Goal: Information Seeking & Learning: Learn about a topic

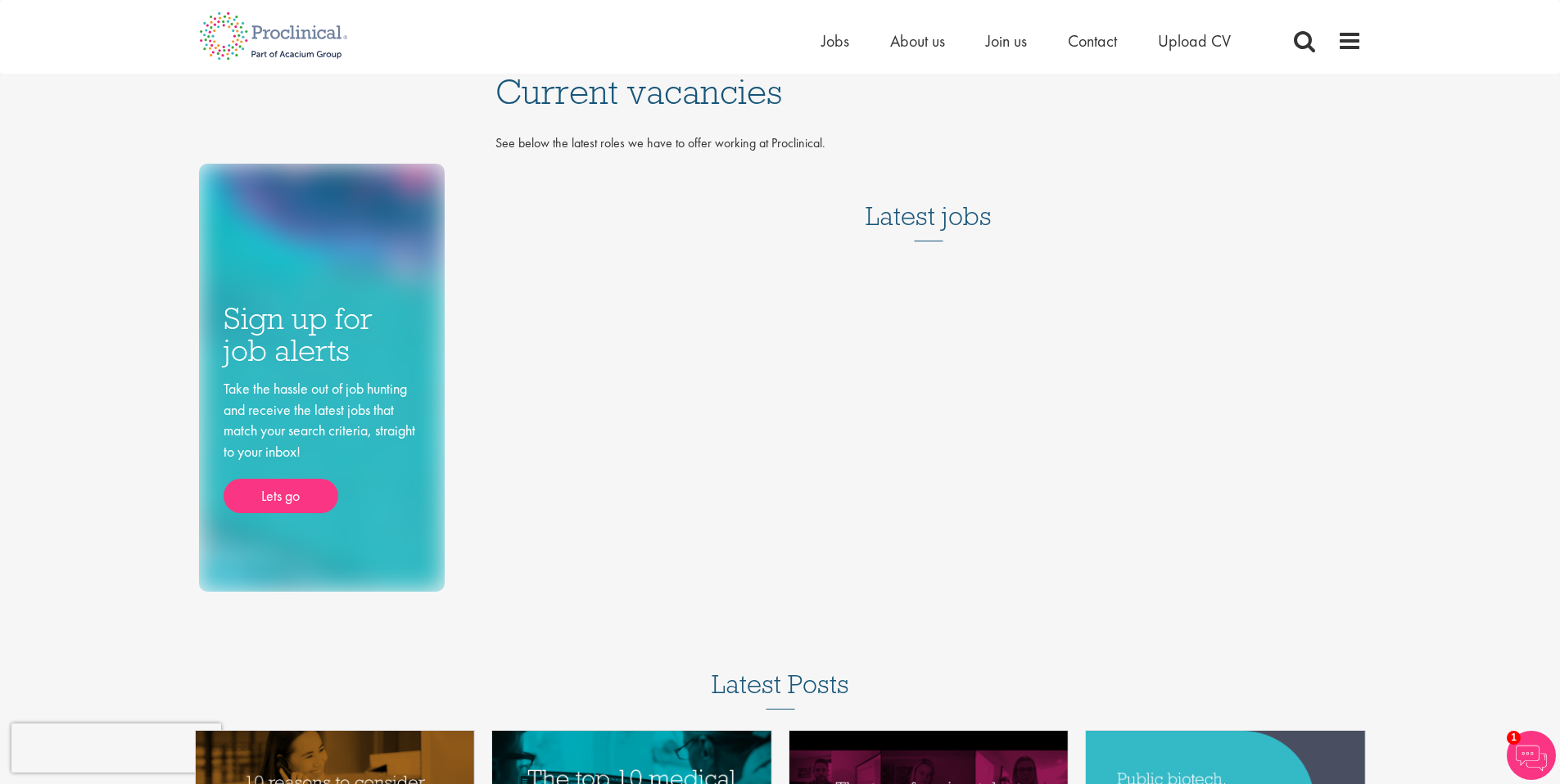
click at [925, 220] on h3 "Latest jobs" at bounding box center [928, 201] width 126 height 80
click at [928, 40] on span "About us" at bounding box center [917, 40] width 55 height 21
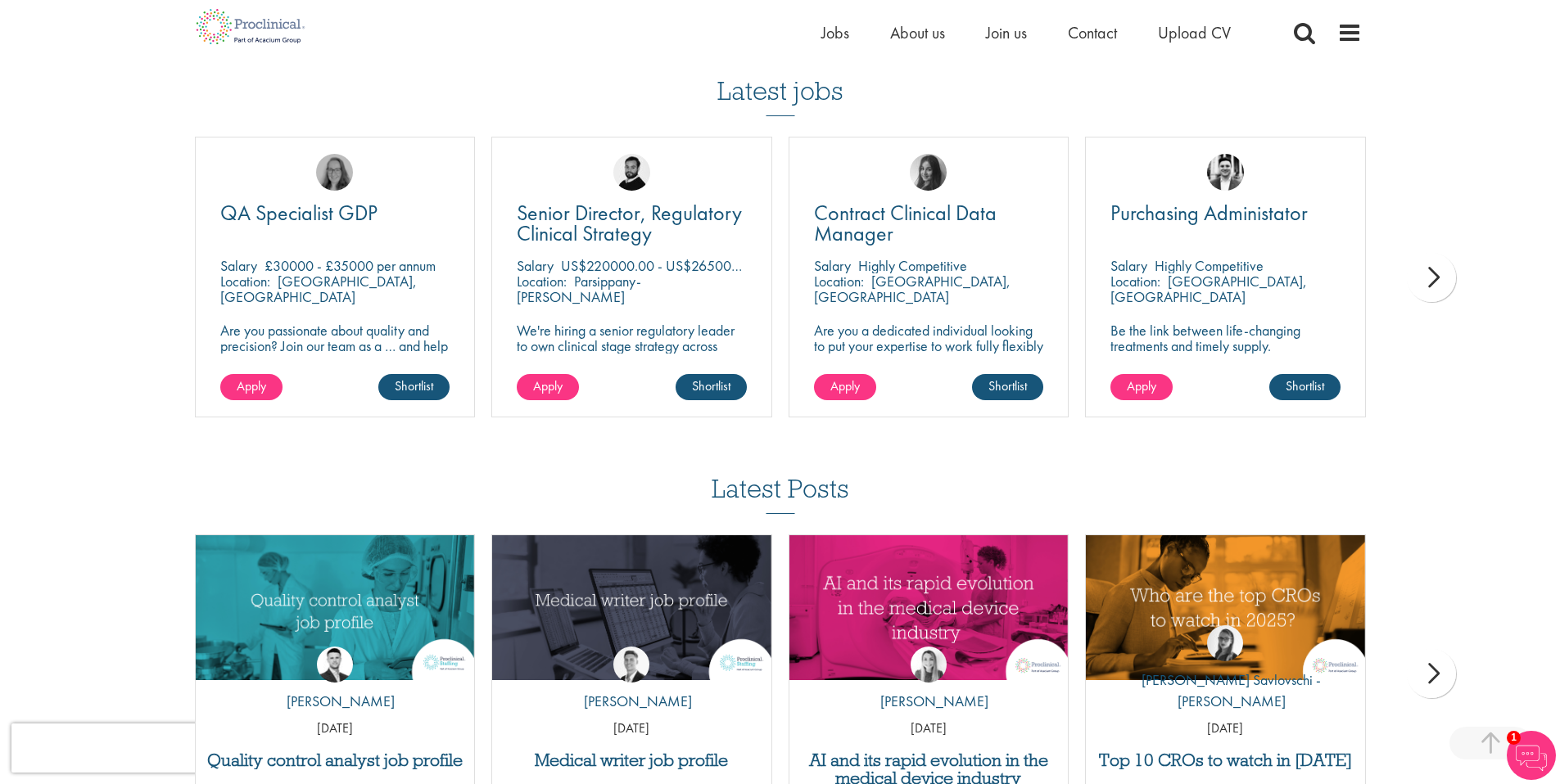
scroll to position [2879, 0]
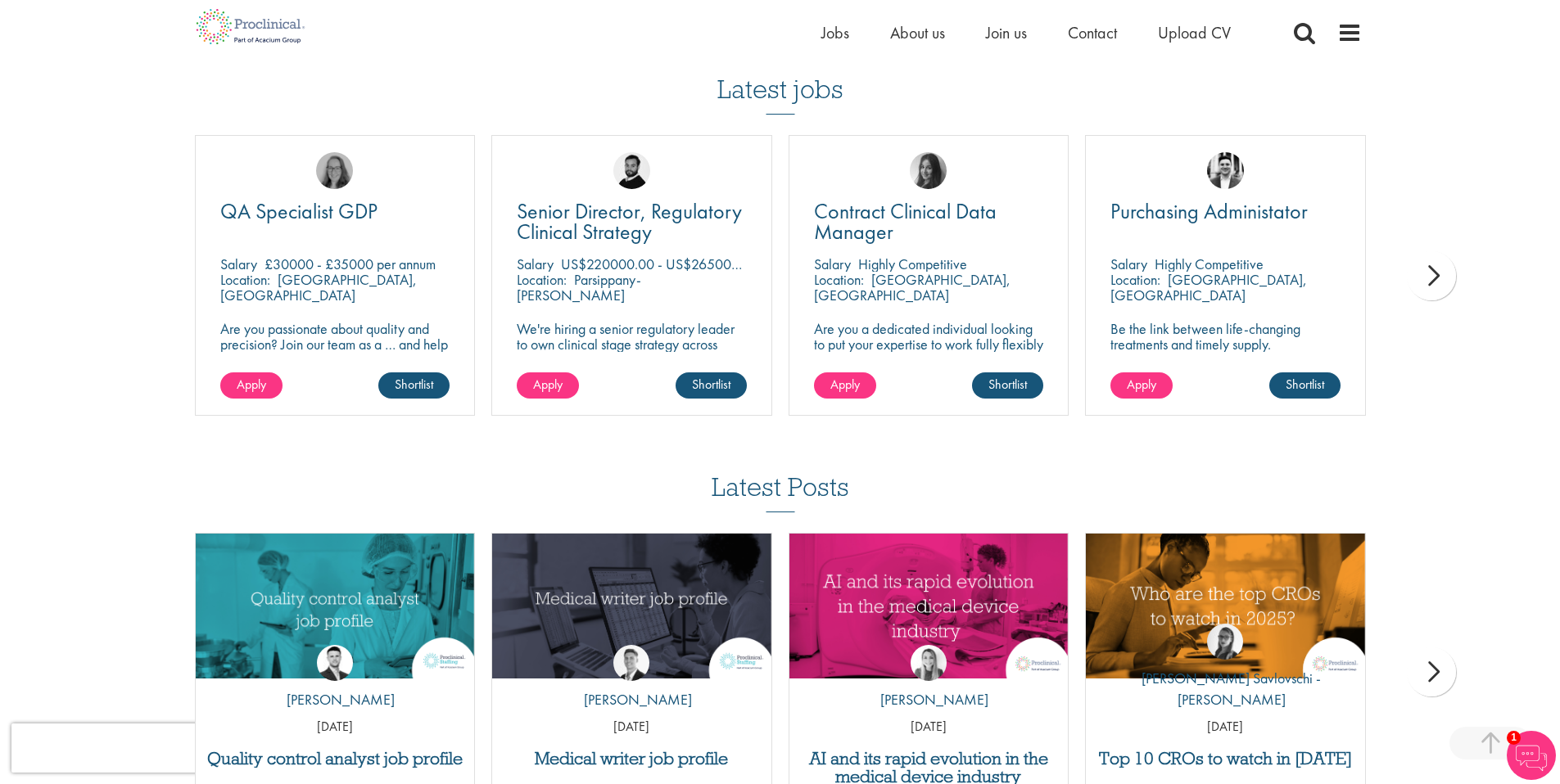
click at [814, 96] on h3 "Latest jobs" at bounding box center [780, 74] width 126 height 80
click at [1430, 281] on div "next" at bounding box center [1431, 276] width 49 height 49
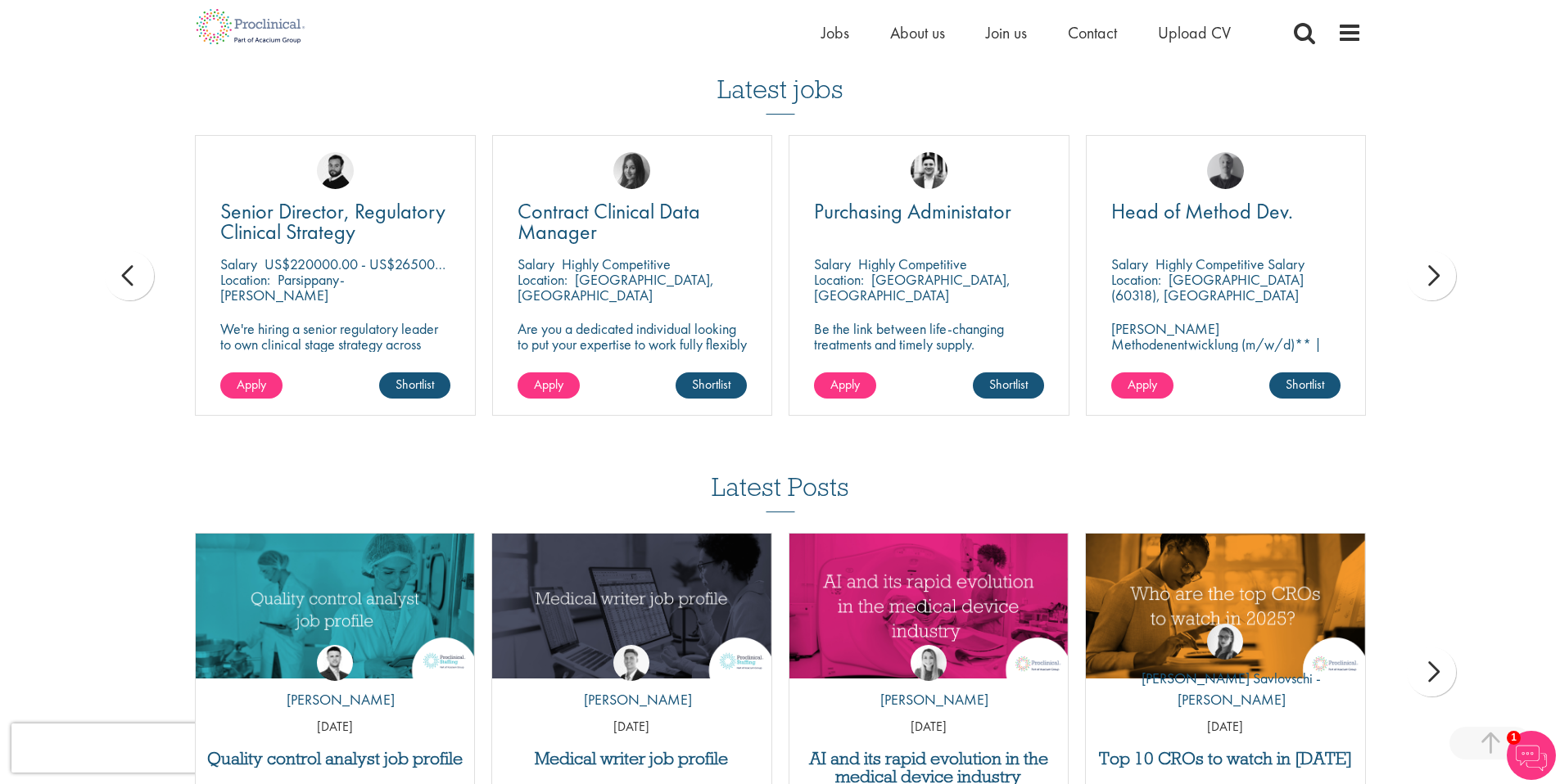
click at [1430, 281] on div "next" at bounding box center [1431, 276] width 49 height 49
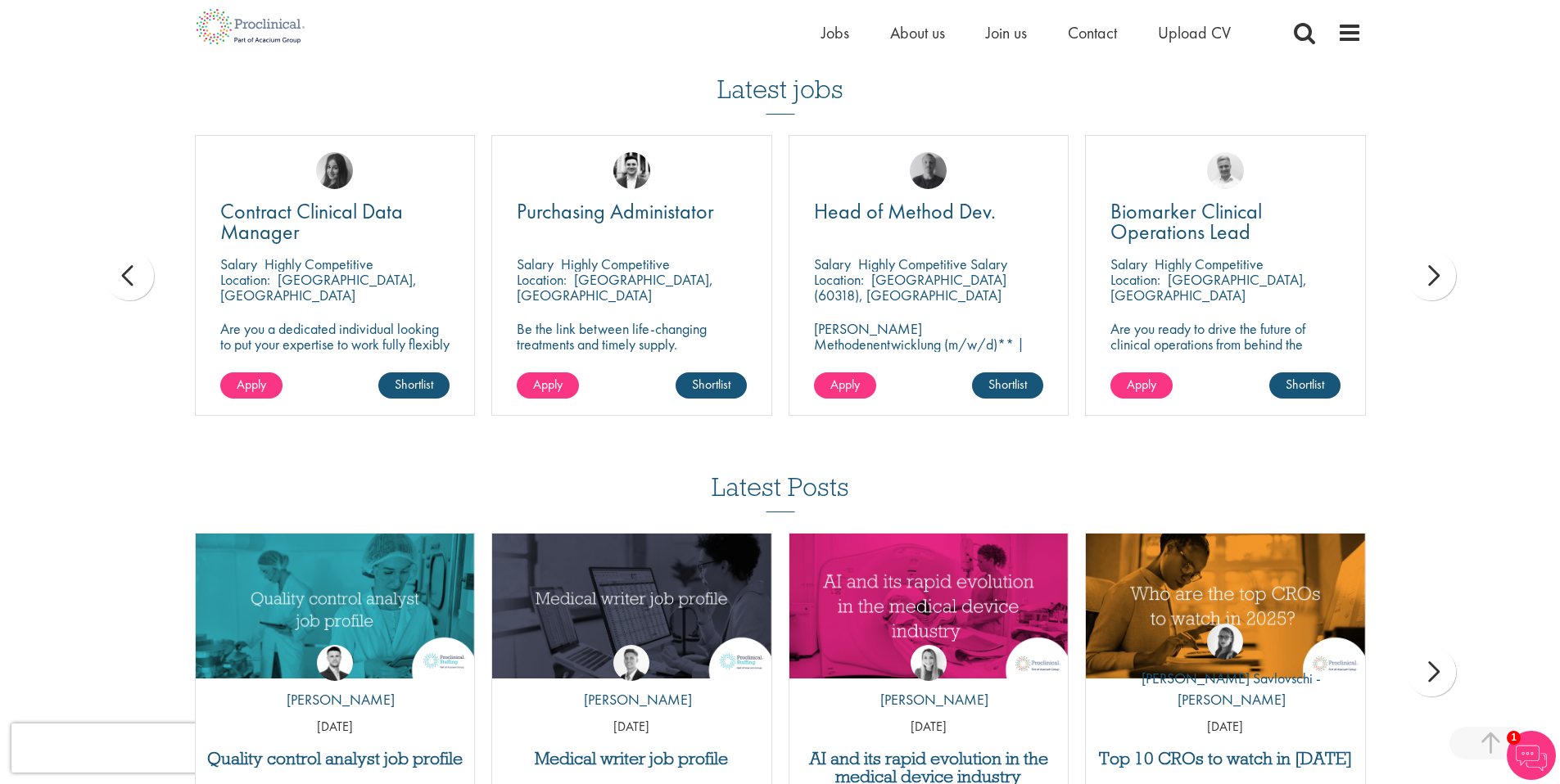
click at [1430, 281] on div "next" at bounding box center [1431, 276] width 49 height 49
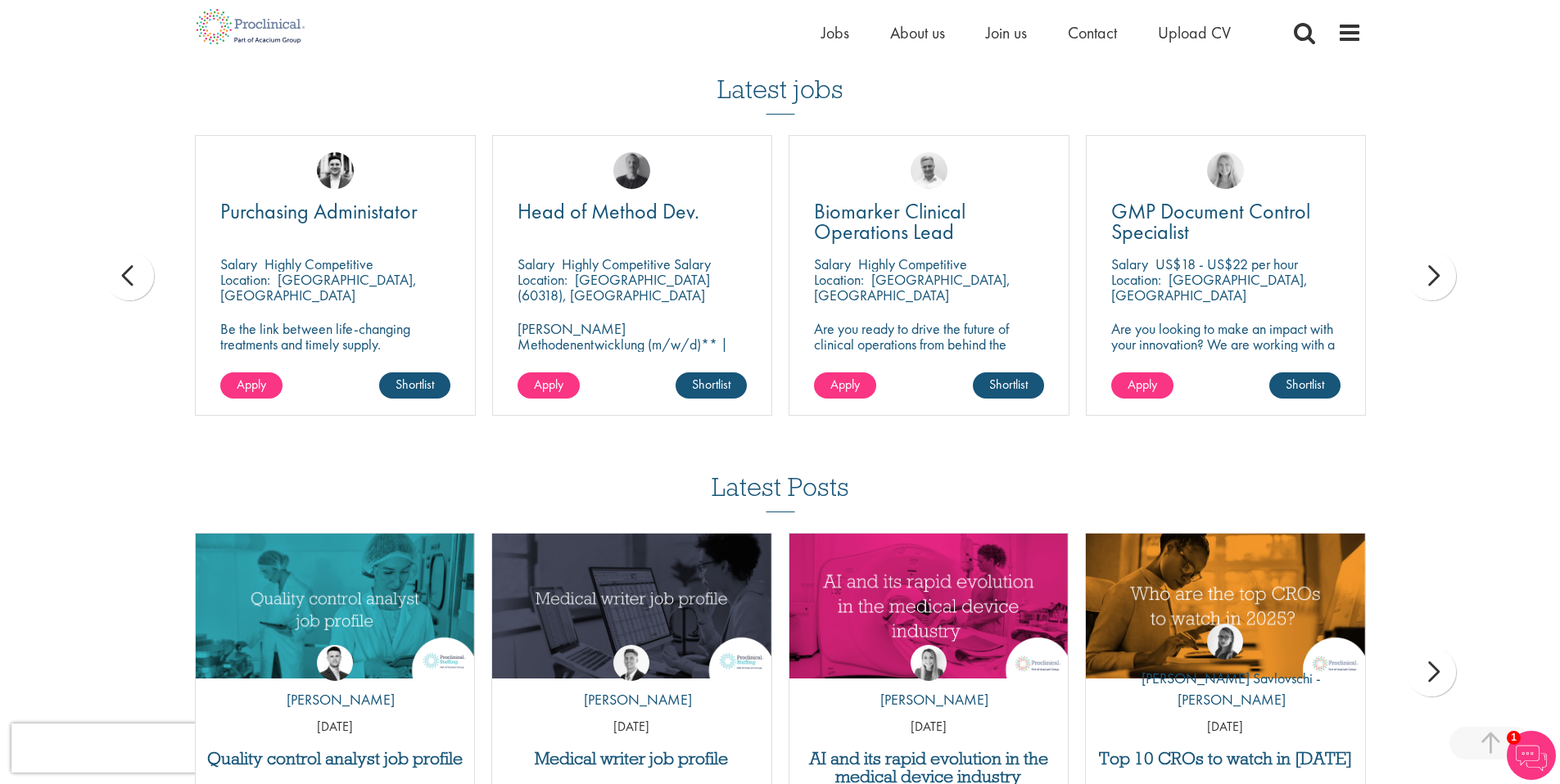
click at [1430, 281] on div "next" at bounding box center [1431, 276] width 49 height 49
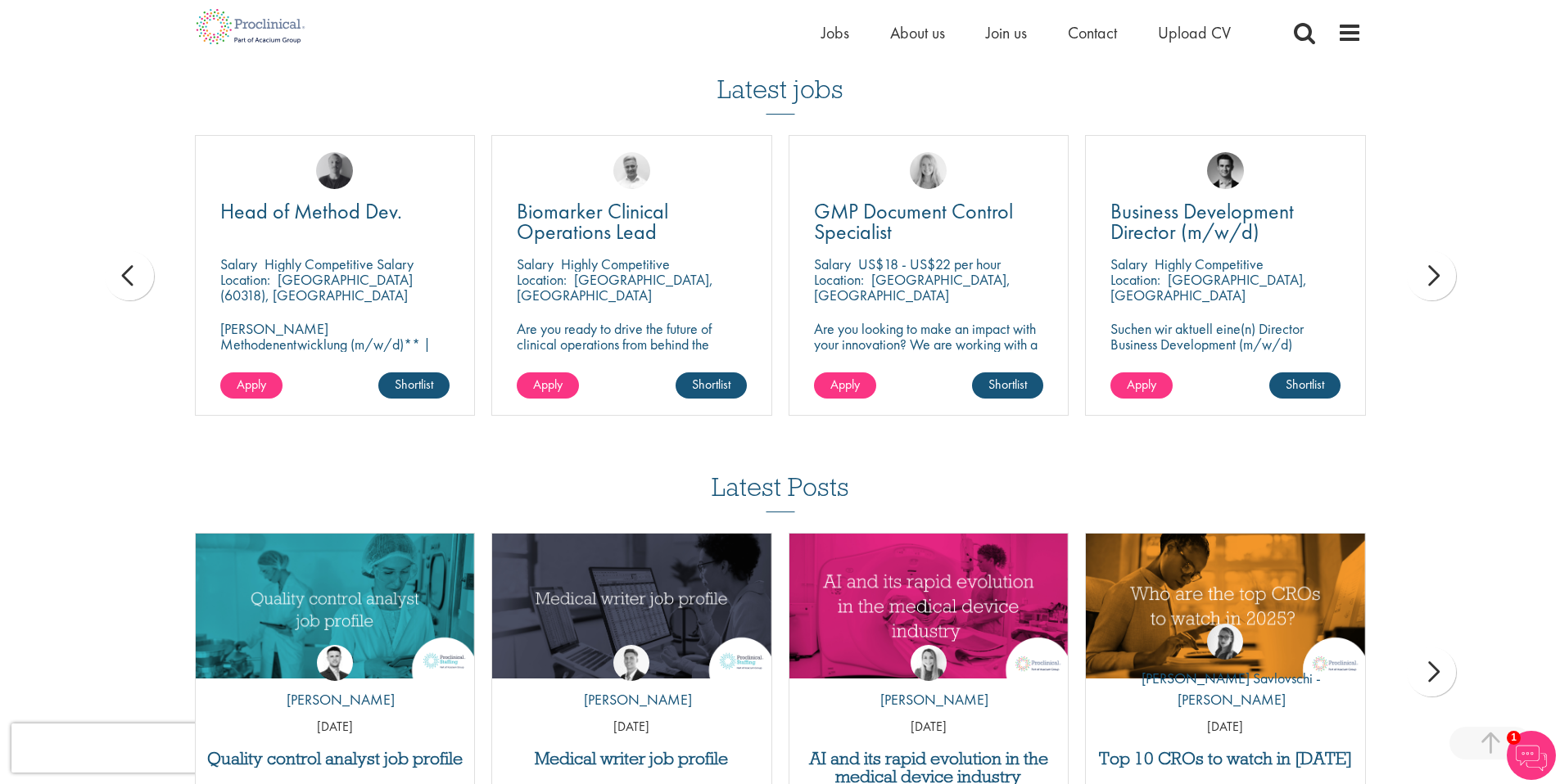
click at [1430, 281] on div "next" at bounding box center [1431, 276] width 49 height 49
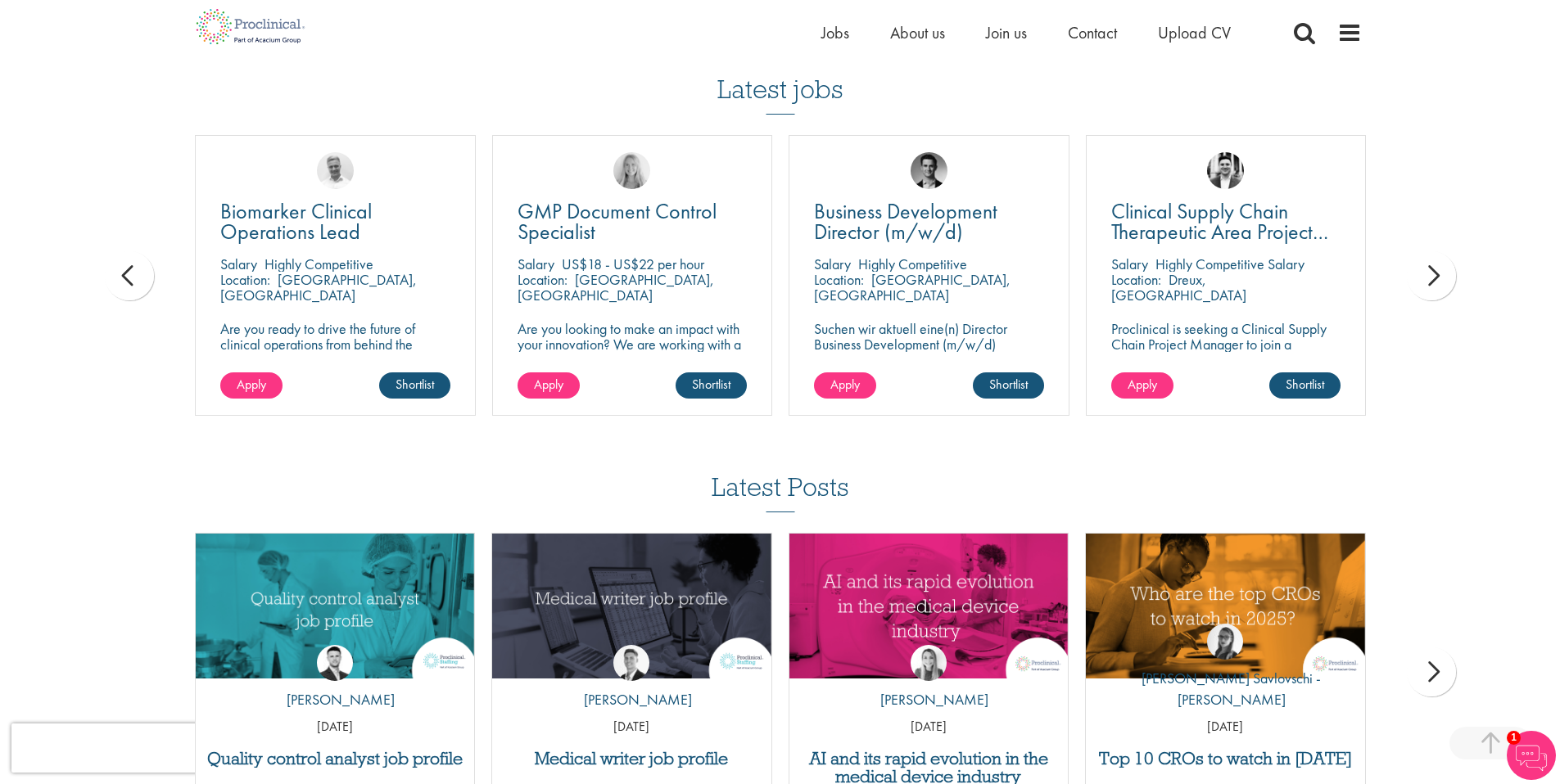
click at [1430, 281] on div "next" at bounding box center [1431, 276] width 49 height 49
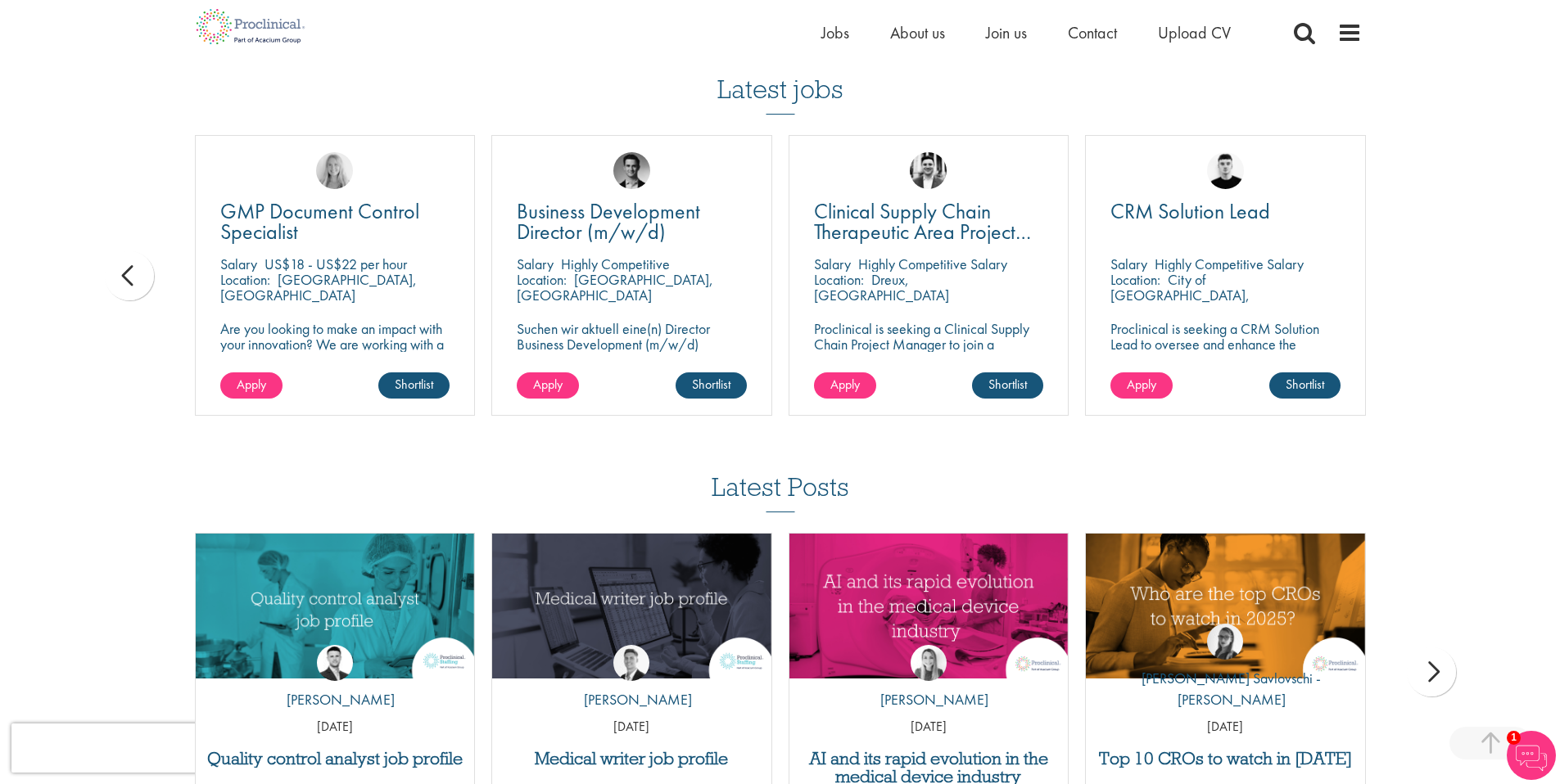
click at [129, 275] on div "prev" at bounding box center [129, 276] width 49 height 49
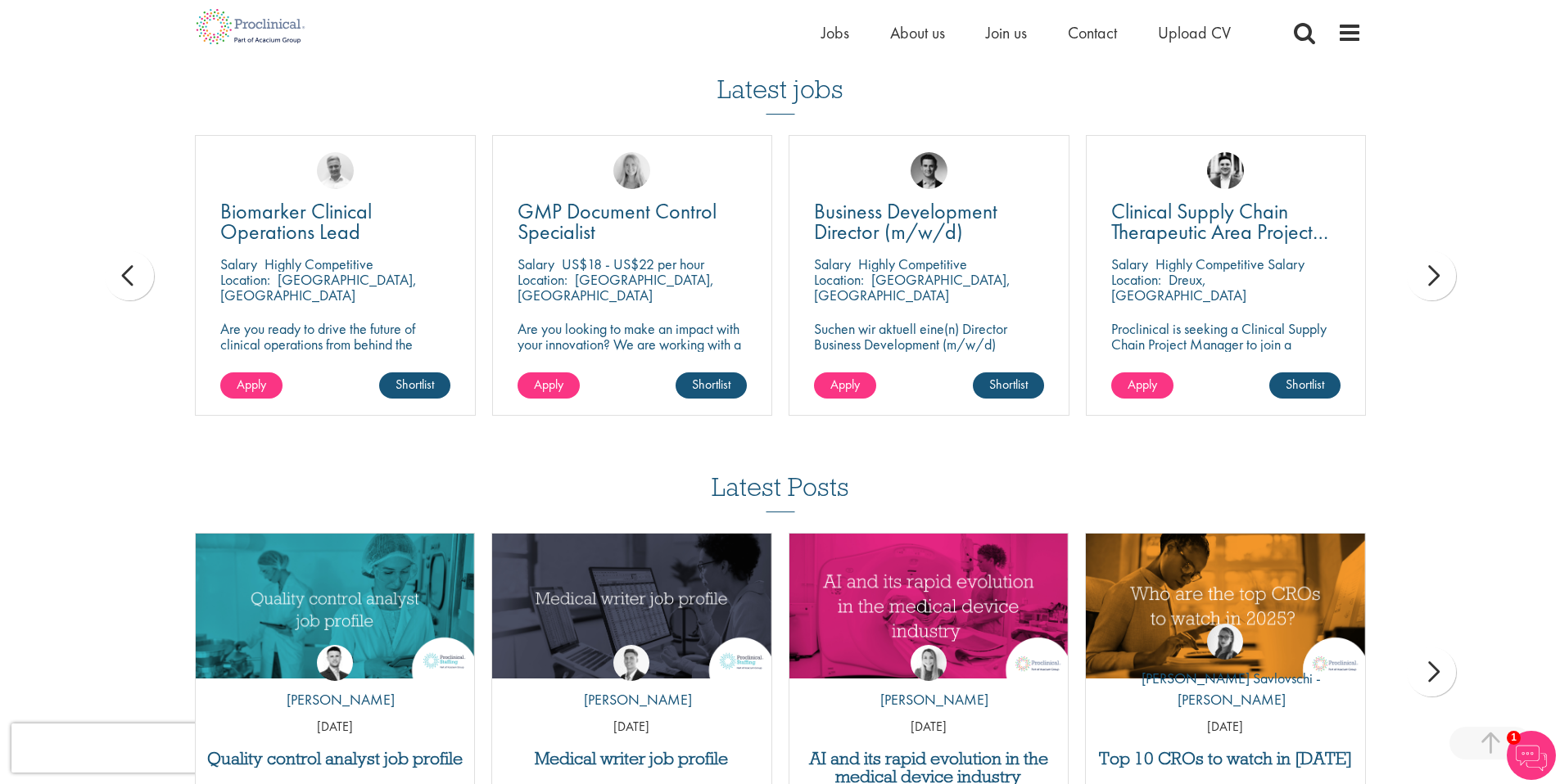
click at [130, 275] on div "prev" at bounding box center [129, 276] width 49 height 49
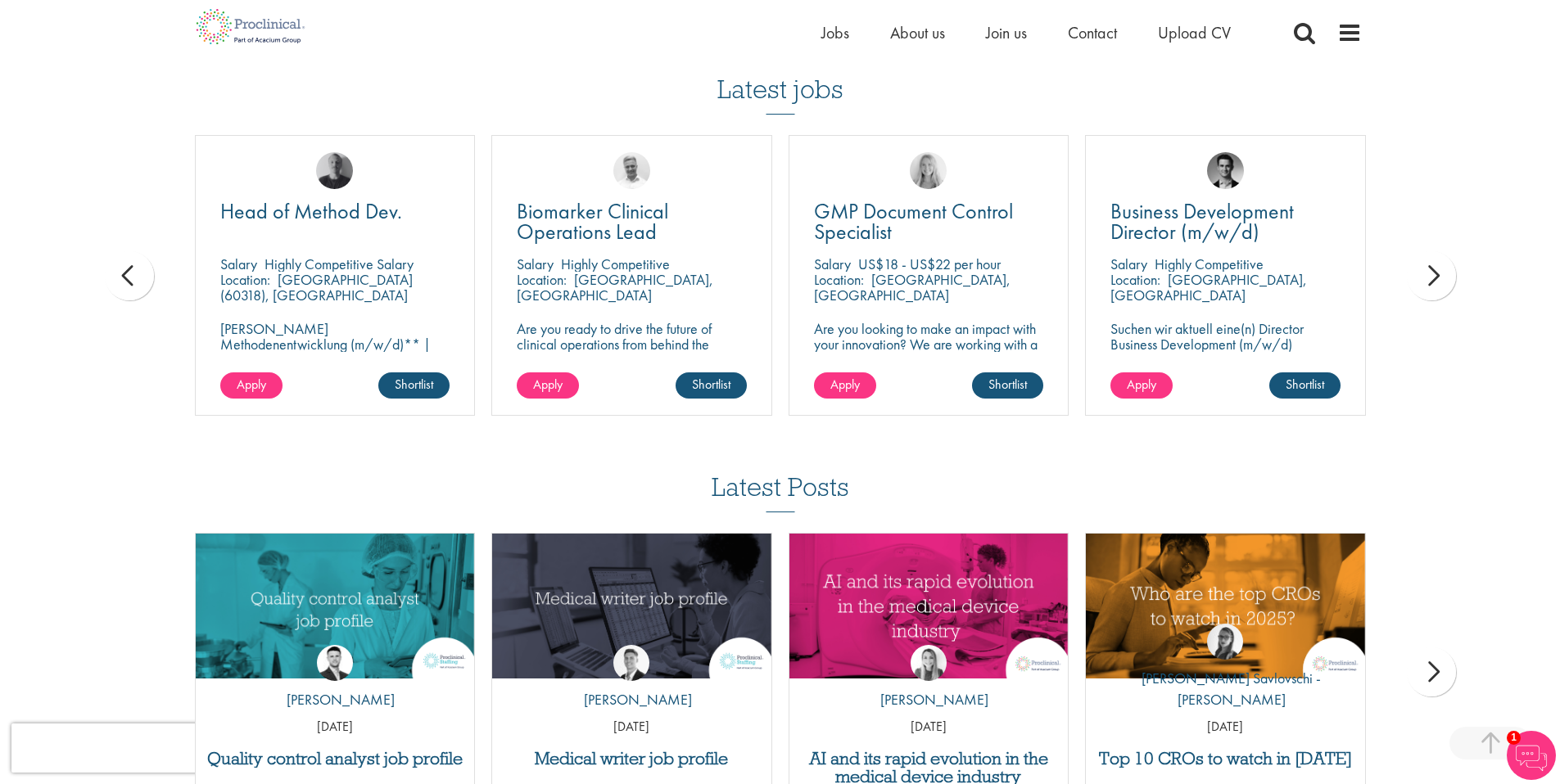
click at [130, 275] on div "prev" at bounding box center [129, 276] width 49 height 49
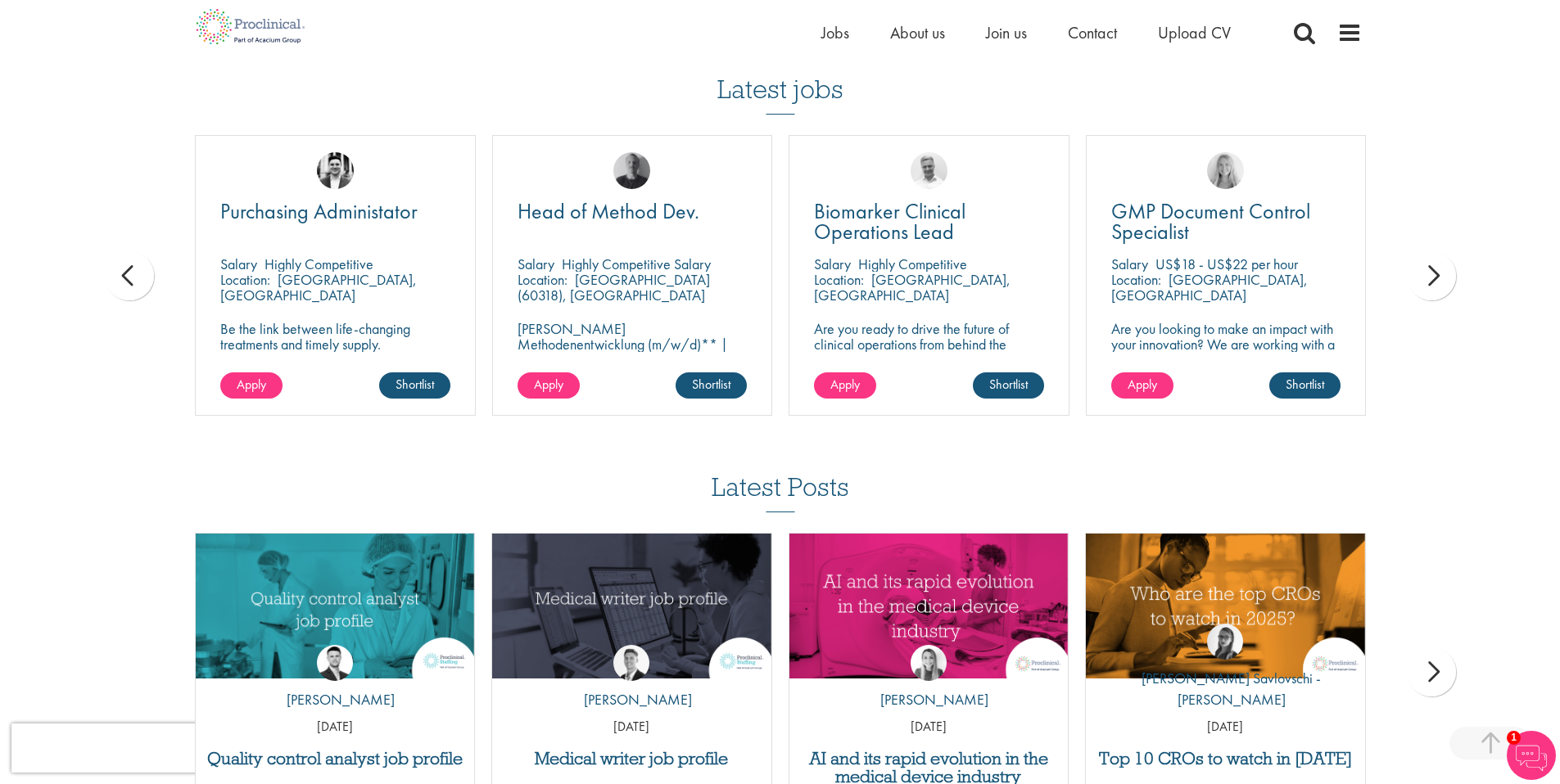
click at [130, 275] on div "prev" at bounding box center [129, 276] width 49 height 49
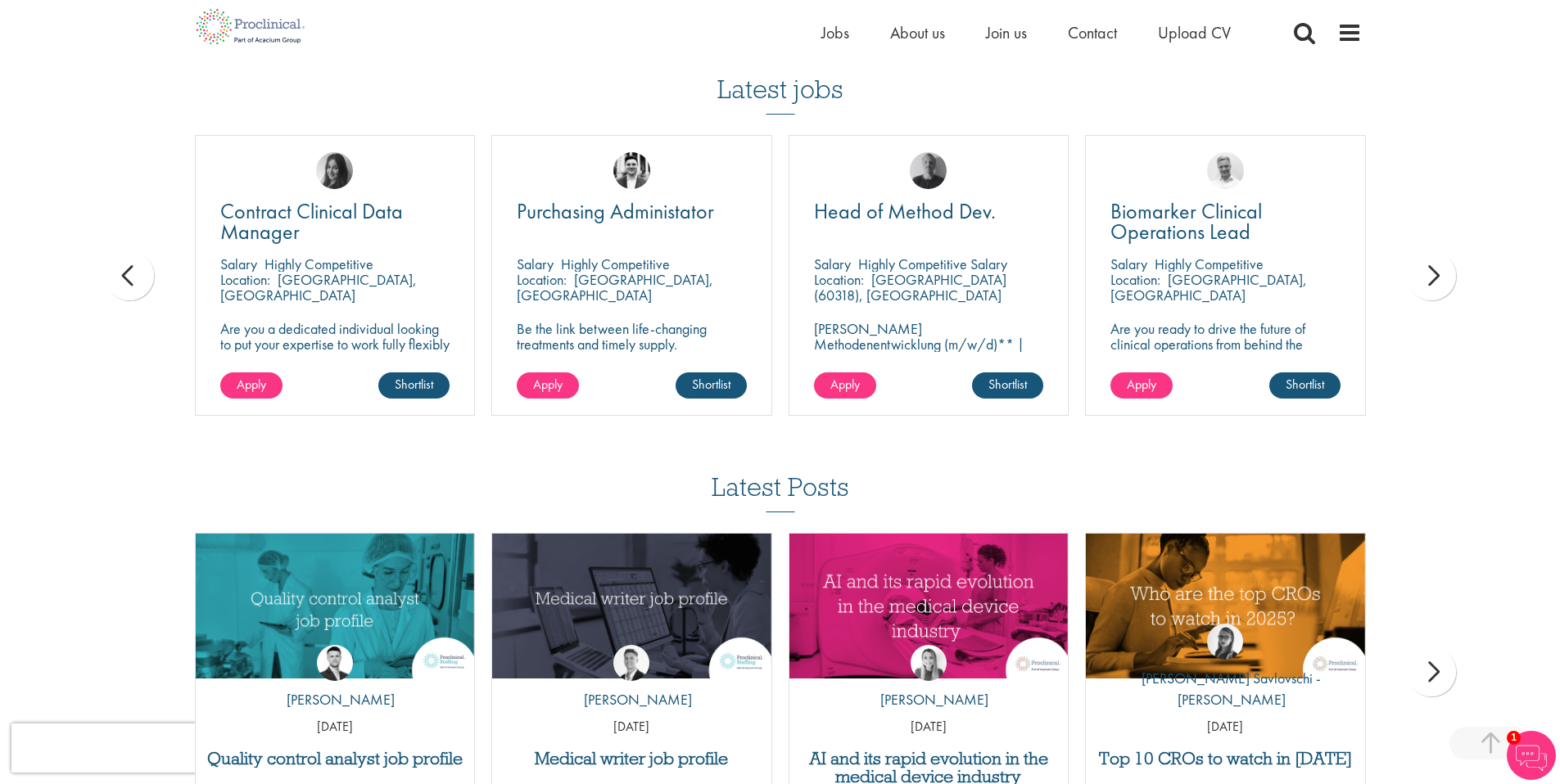
click at [130, 275] on div "prev" at bounding box center [129, 276] width 49 height 49
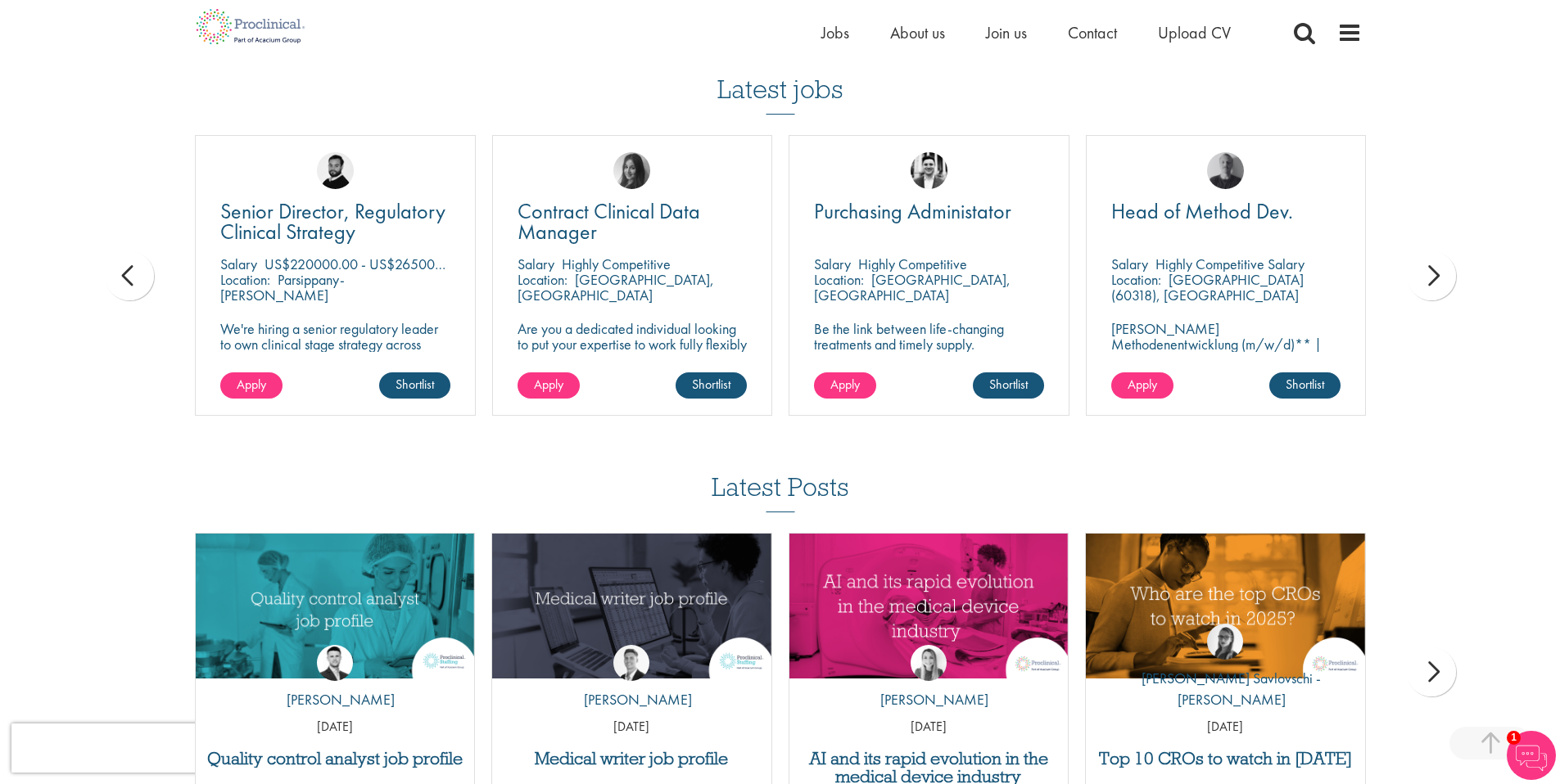
click at [130, 275] on div "prev" at bounding box center [129, 276] width 49 height 49
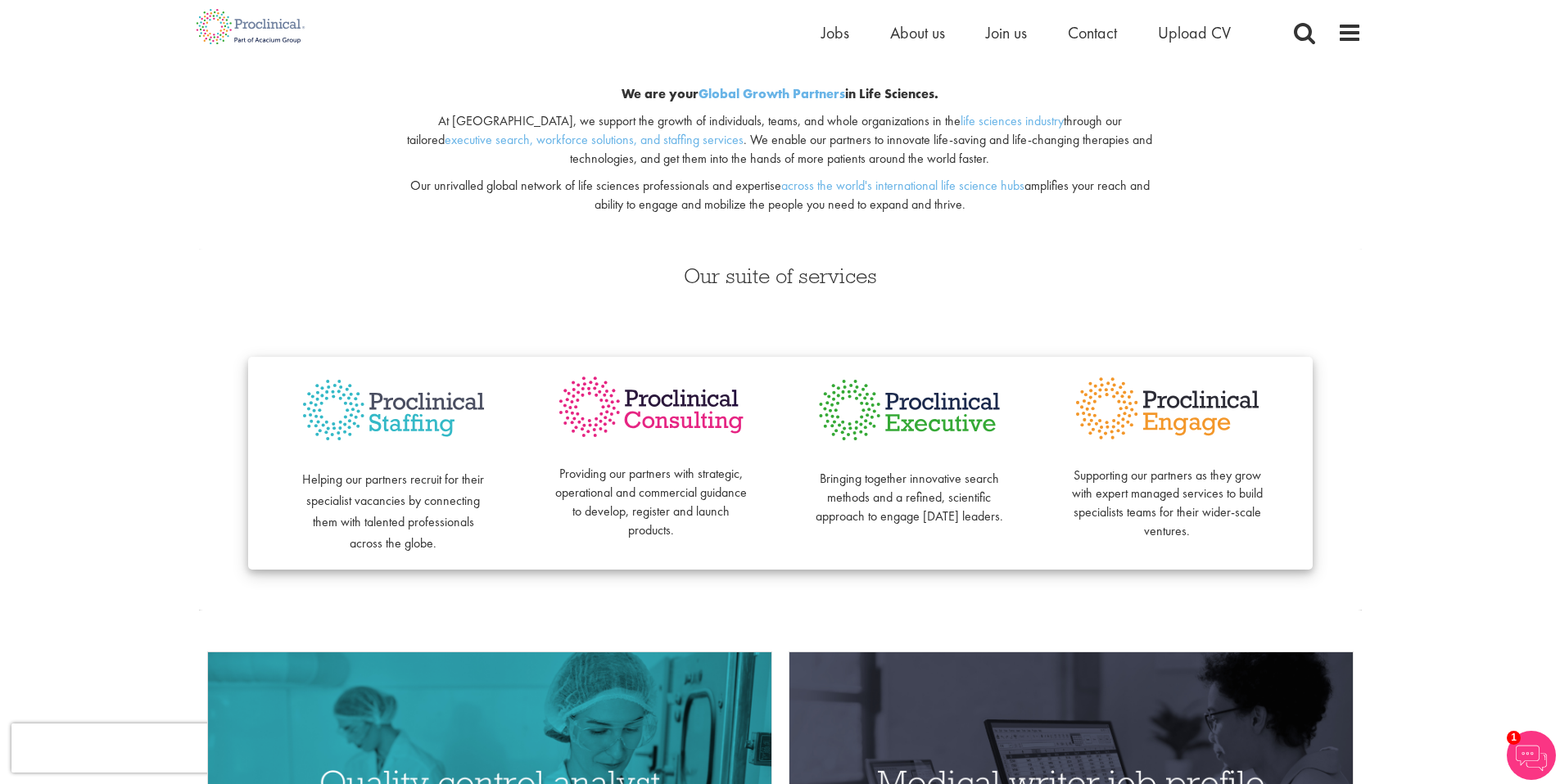
scroll to position [174, 0]
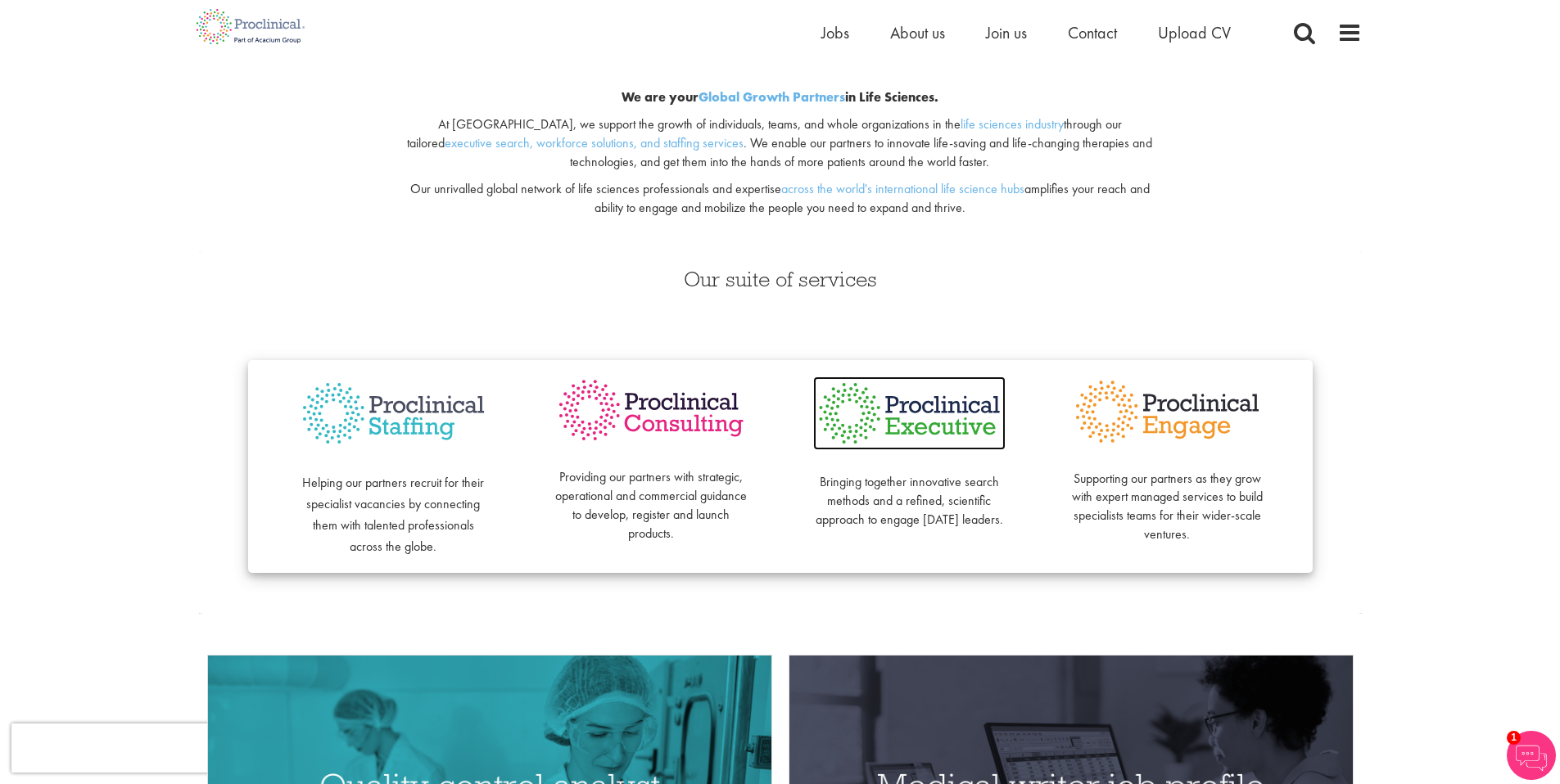
click at [916, 425] on img at bounding box center [909, 413] width 193 height 74
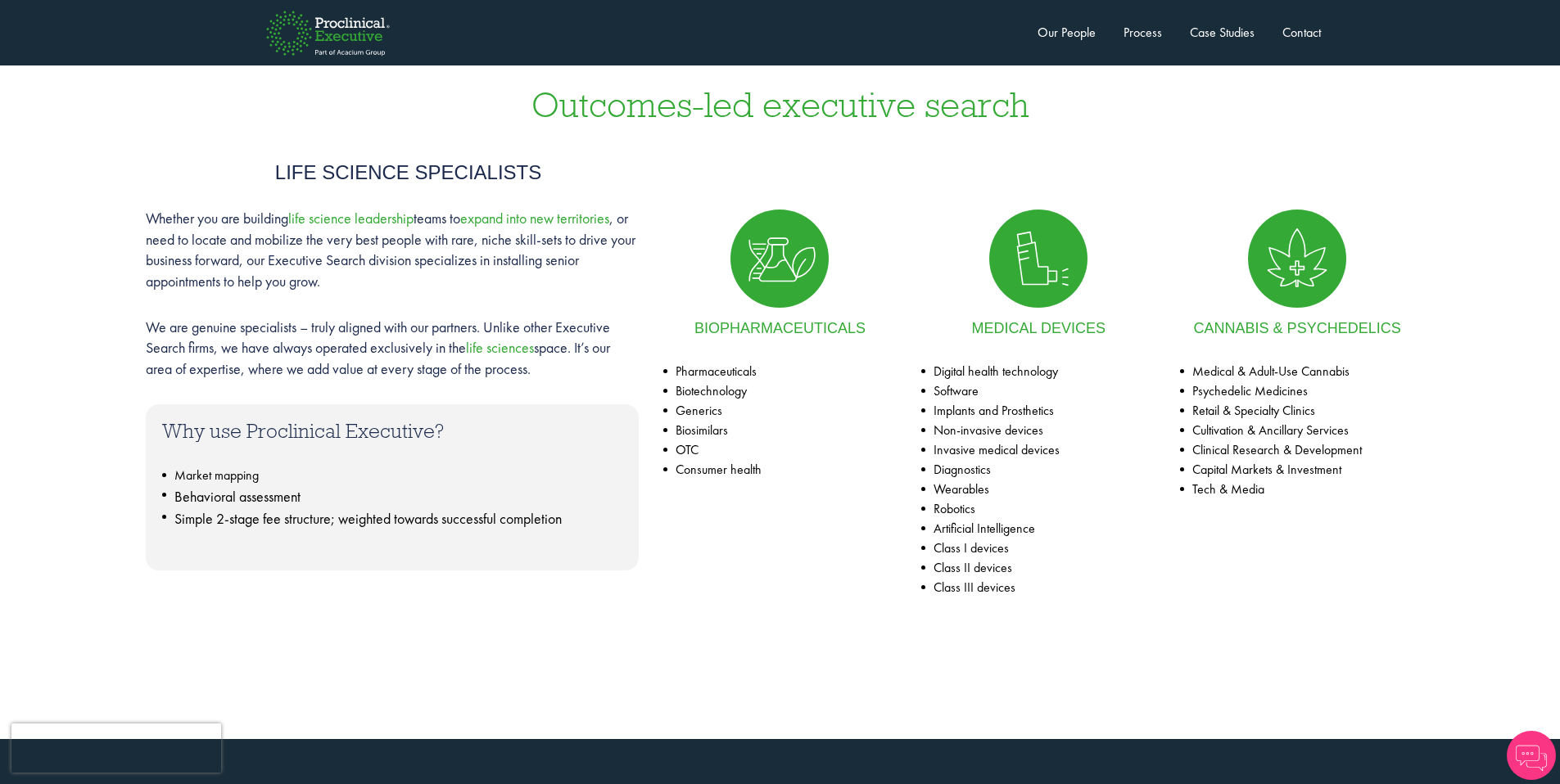
scroll to position [692, 0]
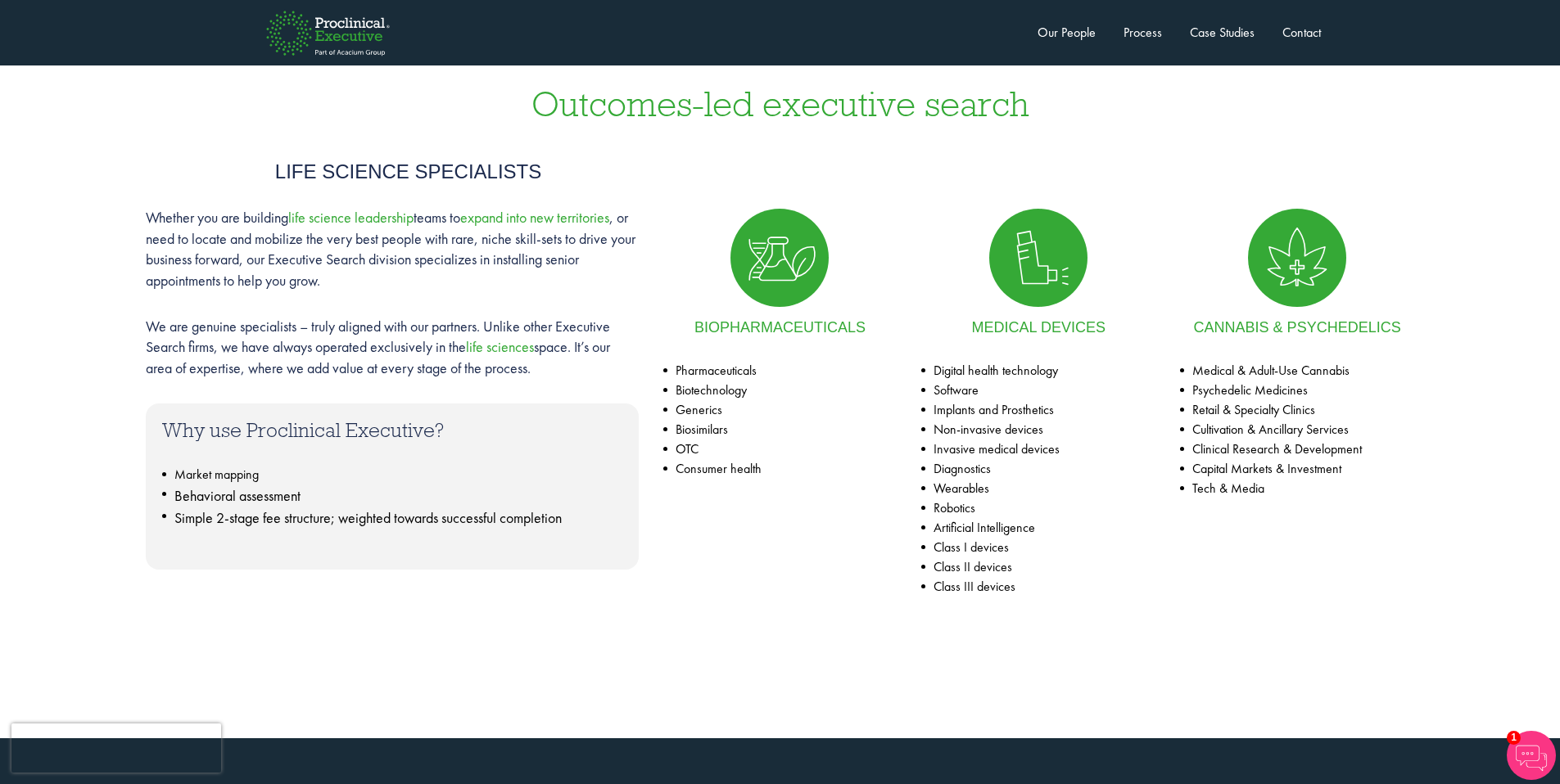
click at [1286, 247] on img at bounding box center [1297, 258] width 98 height 98
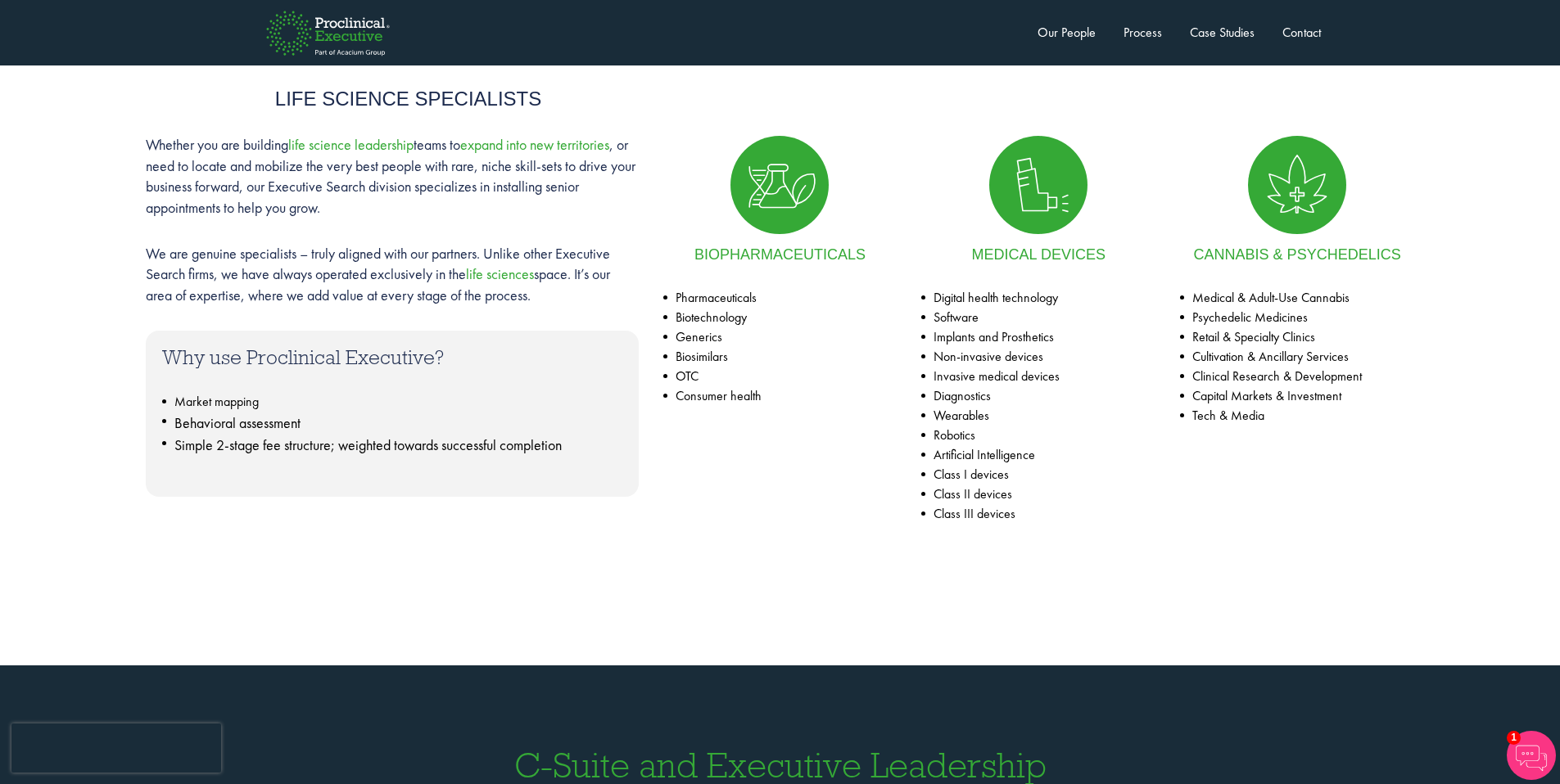
scroll to position [717, 0]
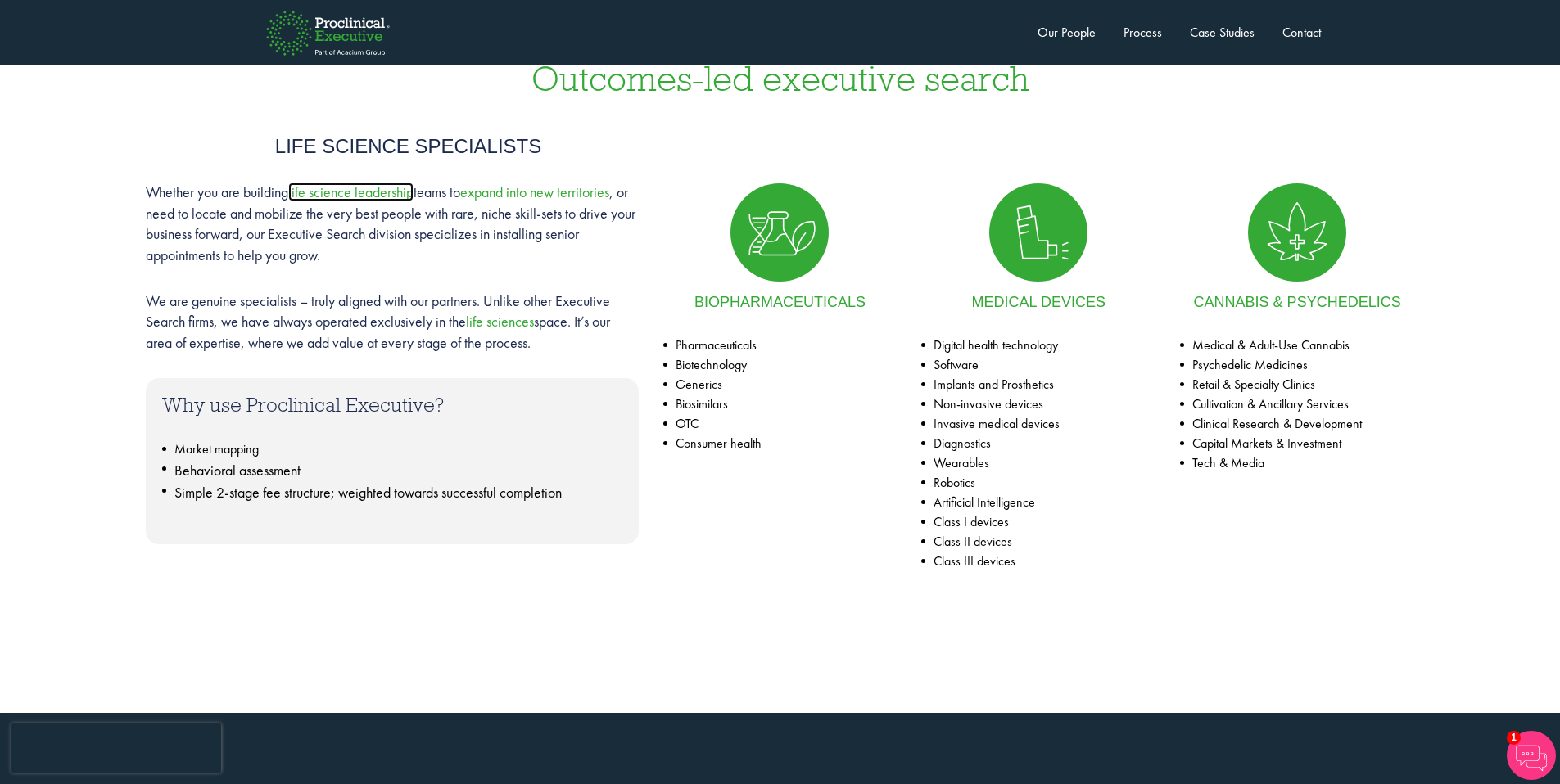
click at [368, 192] on span "life science leadership" at bounding box center [351, 192] width 125 height 19
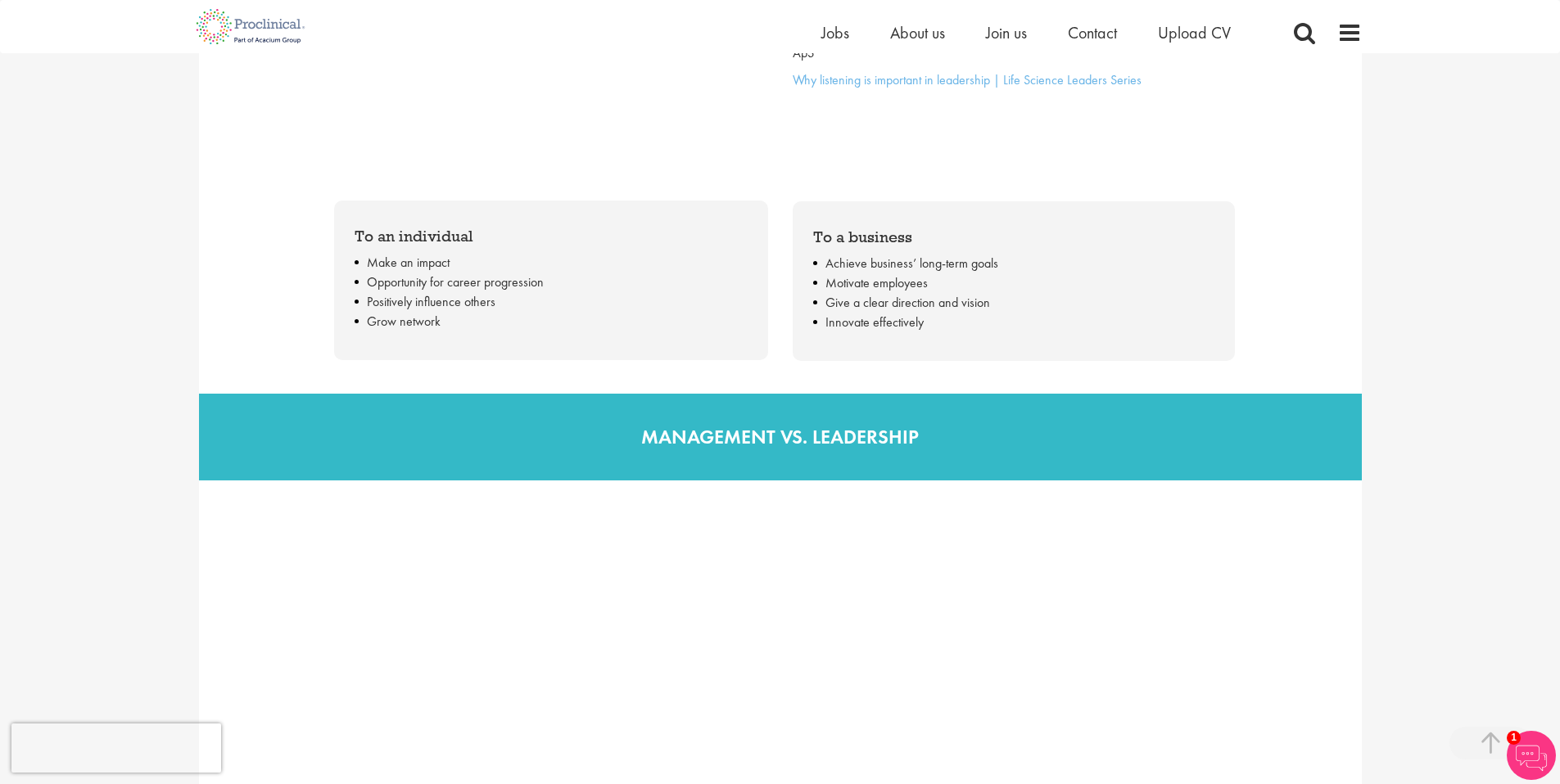
scroll to position [2314, 0]
